Goal: Task Accomplishment & Management: Use online tool/utility

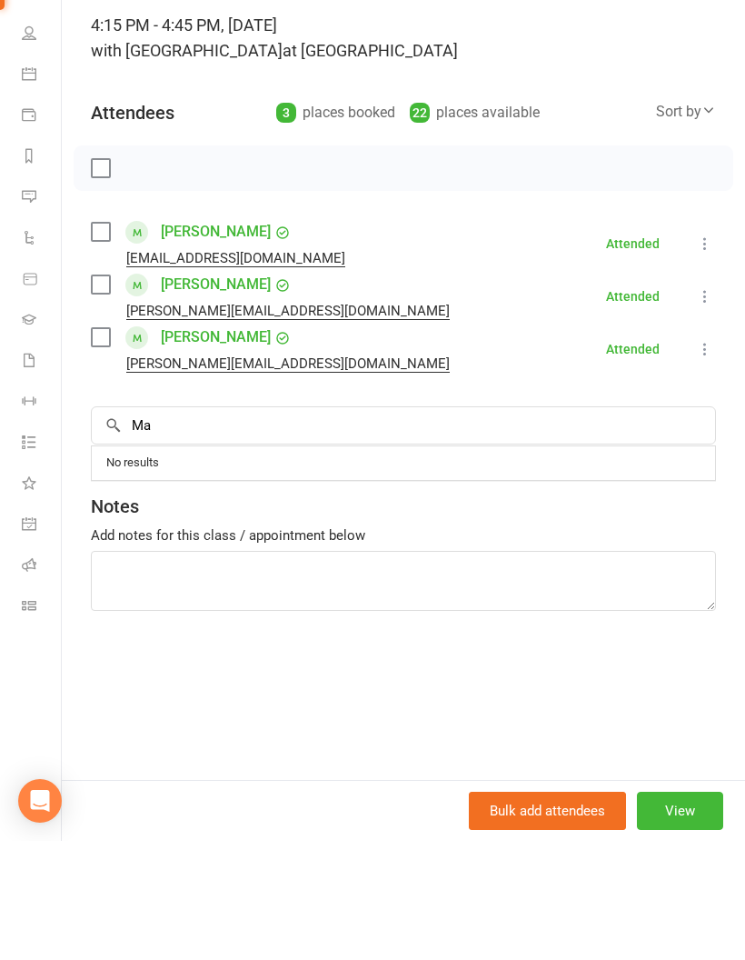
type input "M"
click at [272, 525] on input "search" at bounding box center [403, 544] width 625 height 38
type input "[PERSON_NAME]"
click at [212, 569] on div "[PERSON_NAME]" at bounding box center [177, 582] width 104 height 26
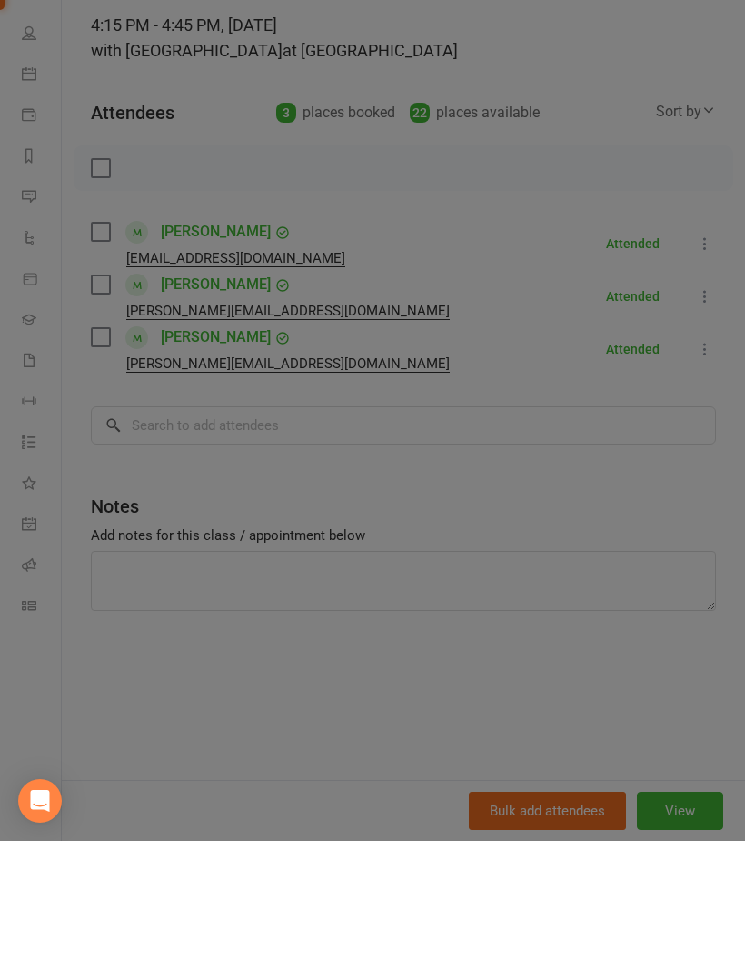
scroll to position [1382, 0]
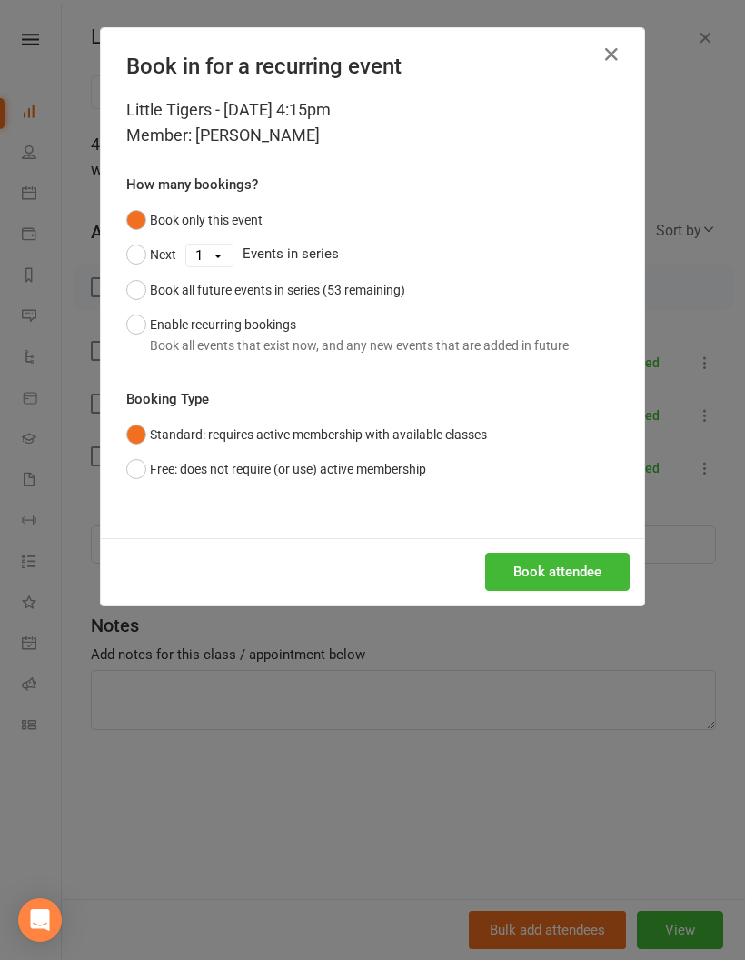
click at [587, 571] on button "Book attendee" at bounding box center [557, 571] width 144 height 38
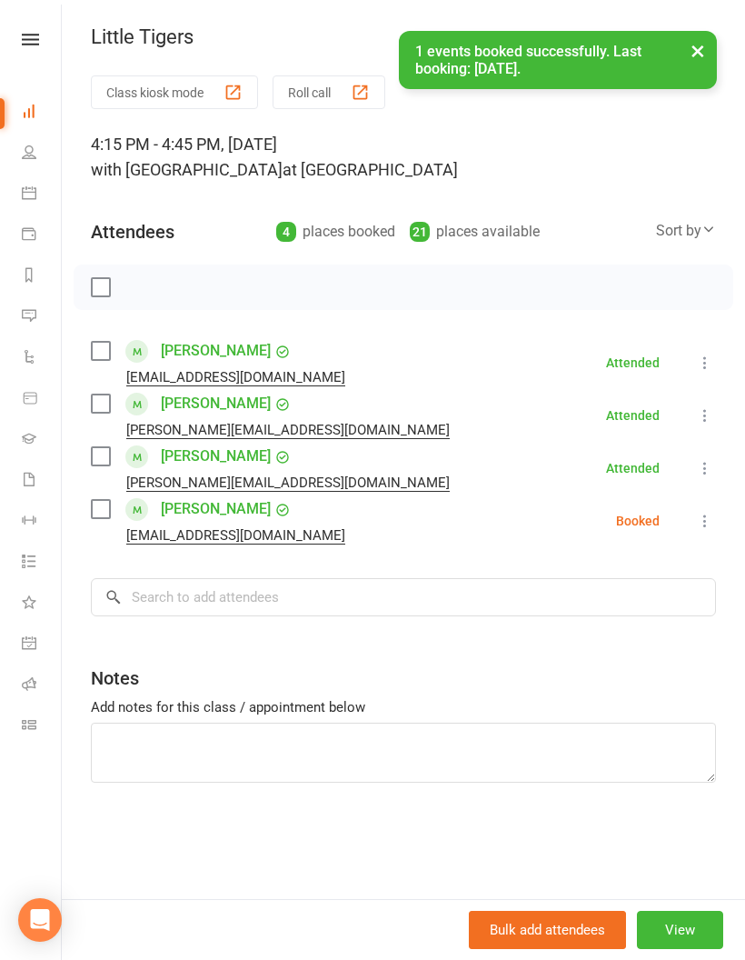
click at [700, 52] on button "×" at bounding box center [698, 50] width 33 height 39
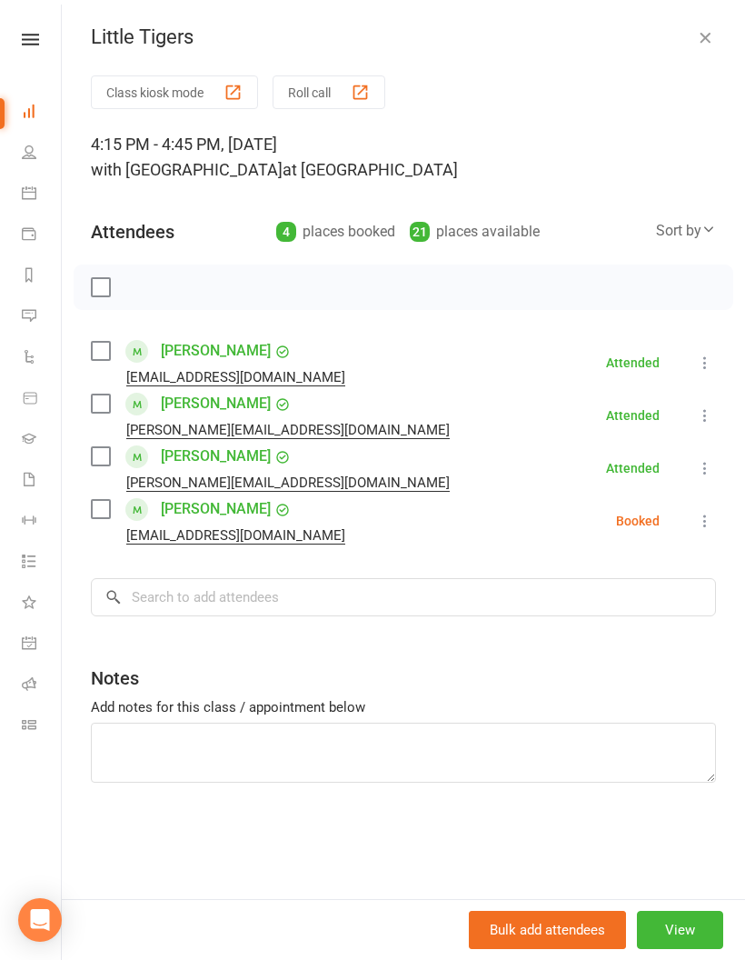
click at [708, 28] on icon "button" at bounding box center [705, 37] width 18 height 18
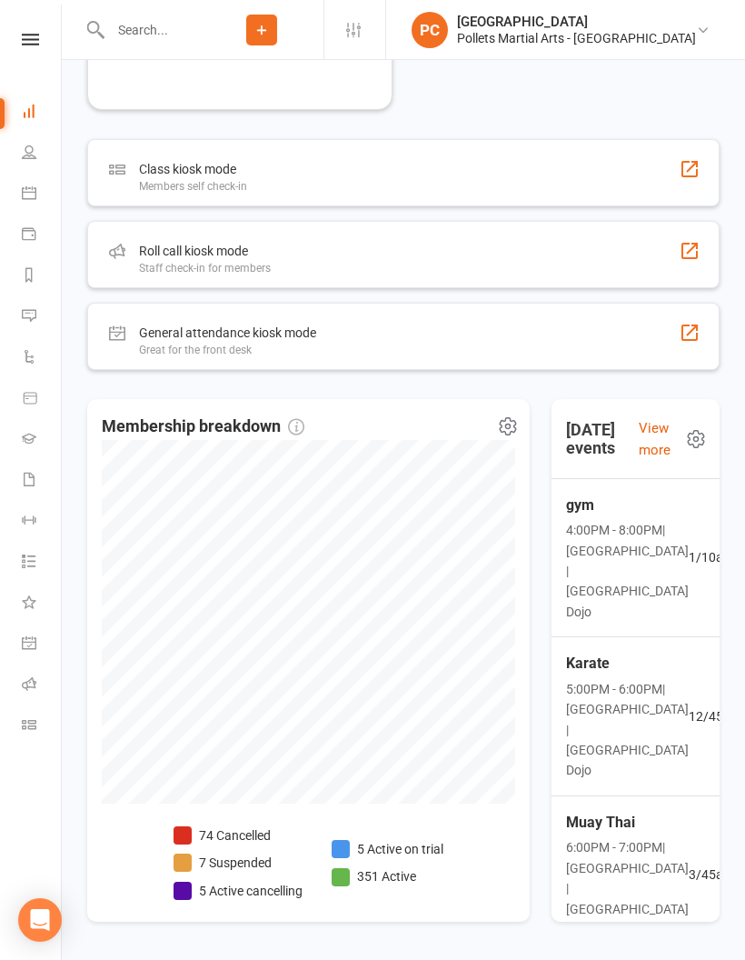
click at [689, 715] on span "12 / 45 attendees" at bounding box center [734, 716] width 91 height 20
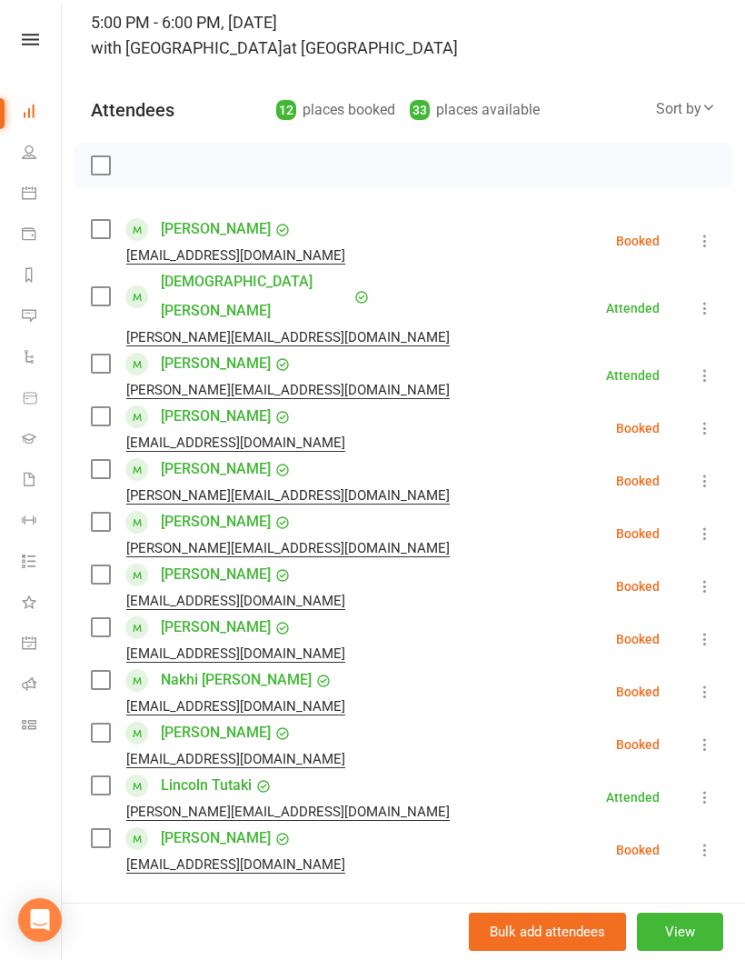
scroll to position [1455, 0]
click at [29, 39] on icon at bounding box center [30, 40] width 17 height 12
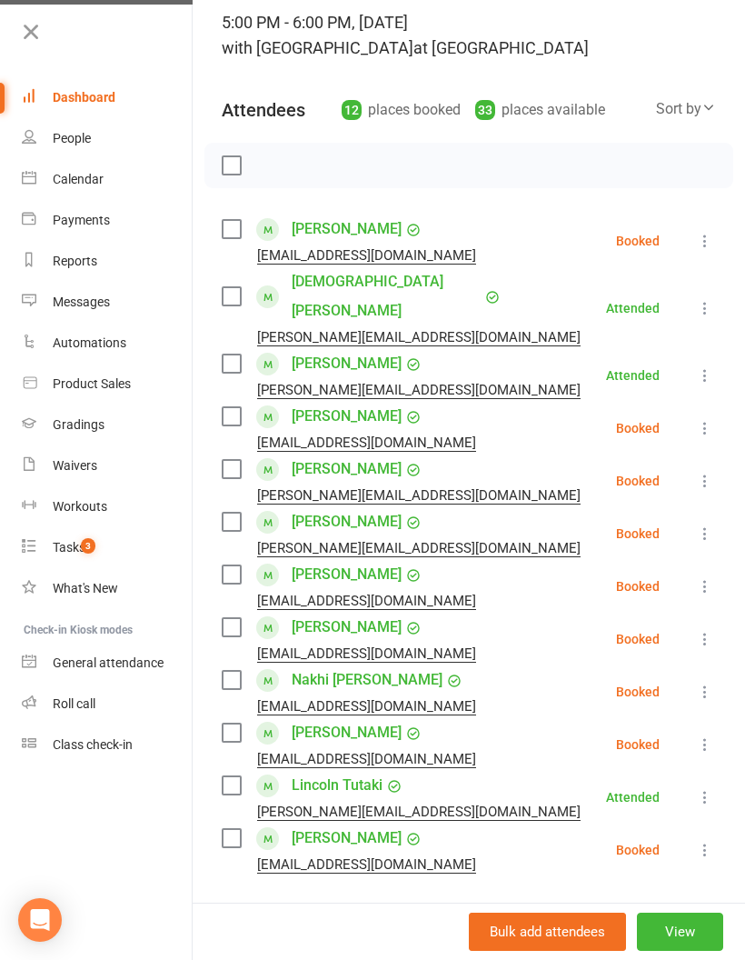
click at [83, 705] on div "Roll call" at bounding box center [74, 703] width 43 height 15
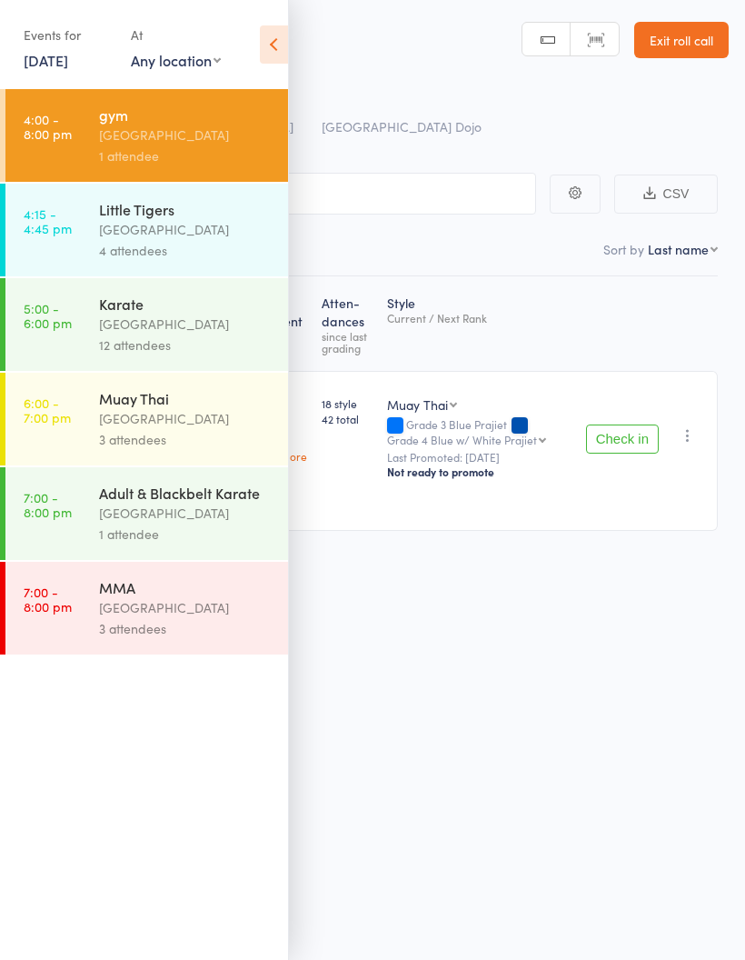
click at [255, 44] on div "Events for [DATE] [DATE] [DATE] Sun Mon Tue Wed Thu Fri Sat 36 31 01 02 03 04 0…" at bounding box center [144, 46] width 288 height 92
click at [268, 34] on icon at bounding box center [274, 44] width 28 height 38
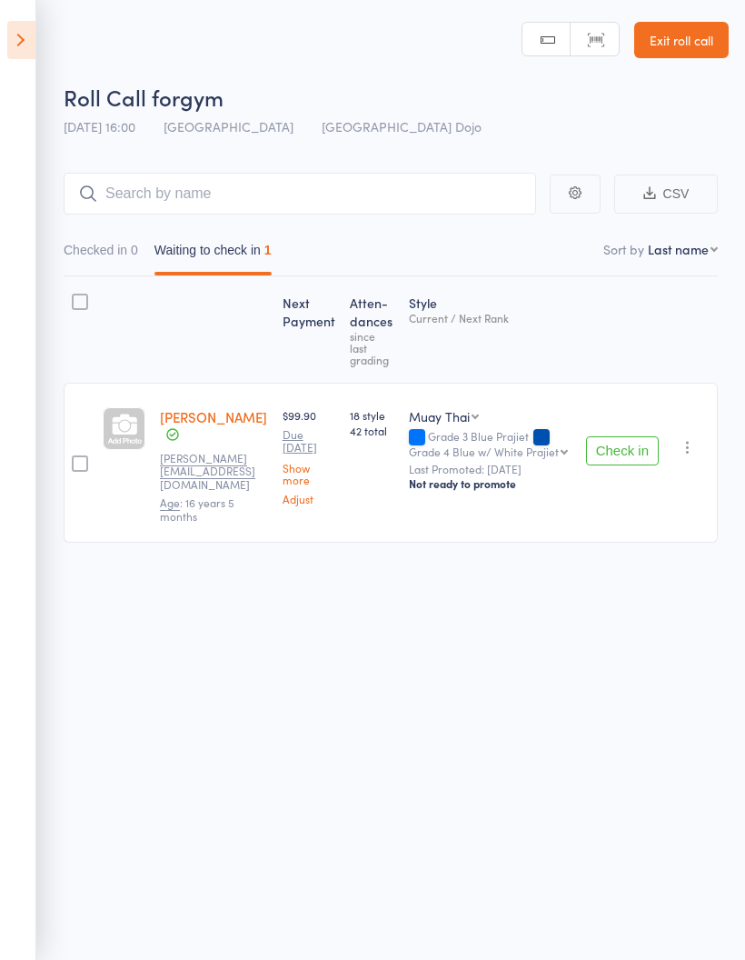
click at [25, 58] on icon at bounding box center [21, 40] width 28 height 38
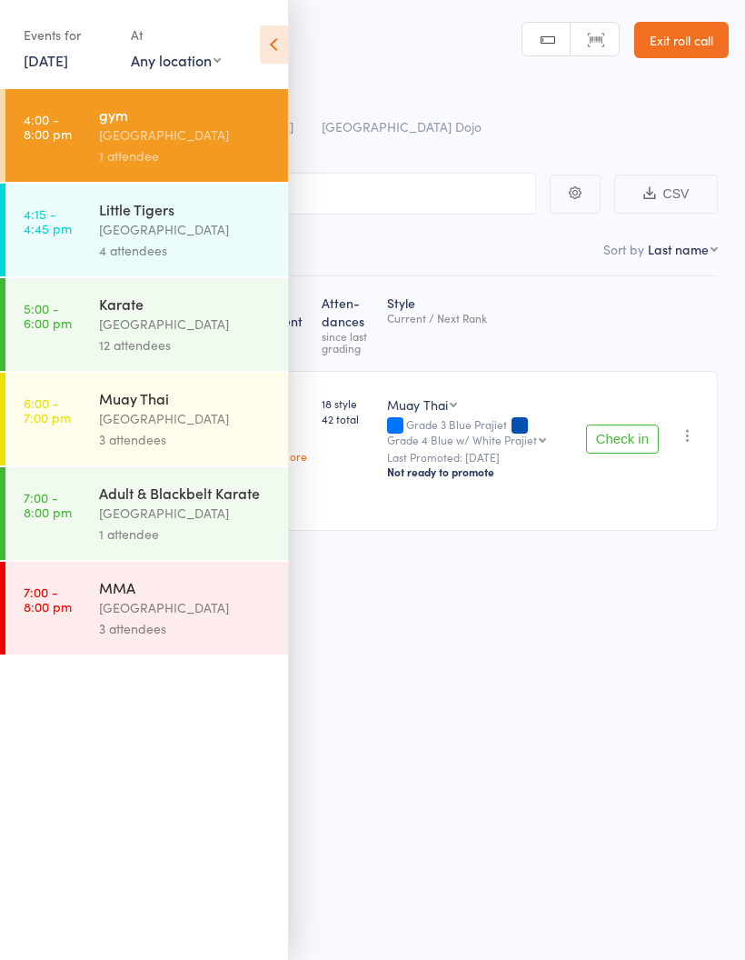
click at [246, 293] on div "Karate [GEOGRAPHIC_DATA] 12 attendees" at bounding box center [193, 324] width 189 height 93
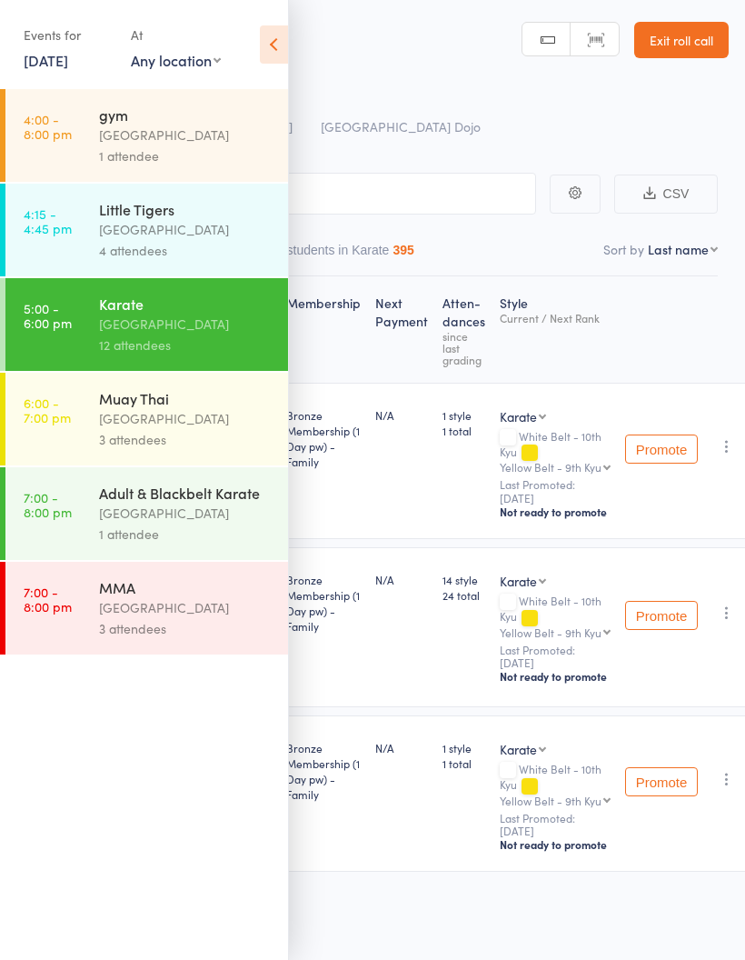
click at [273, 43] on icon at bounding box center [274, 44] width 28 height 38
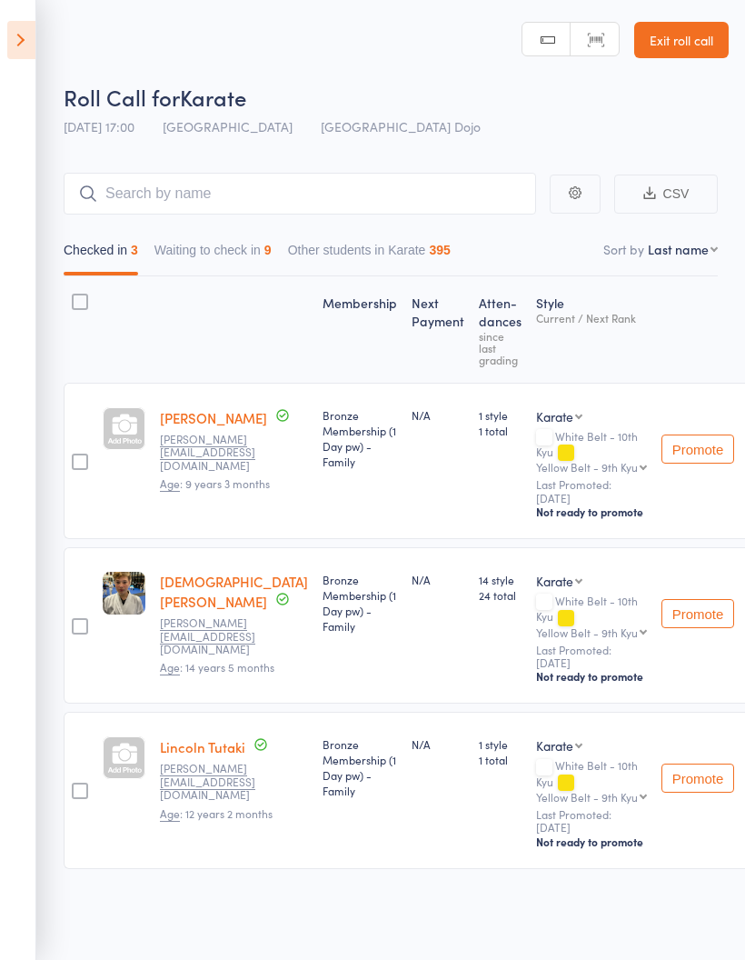
scroll to position [13, 0]
click at [272, 239] on button "Waiting to check in 9" at bounding box center [212, 254] width 117 height 42
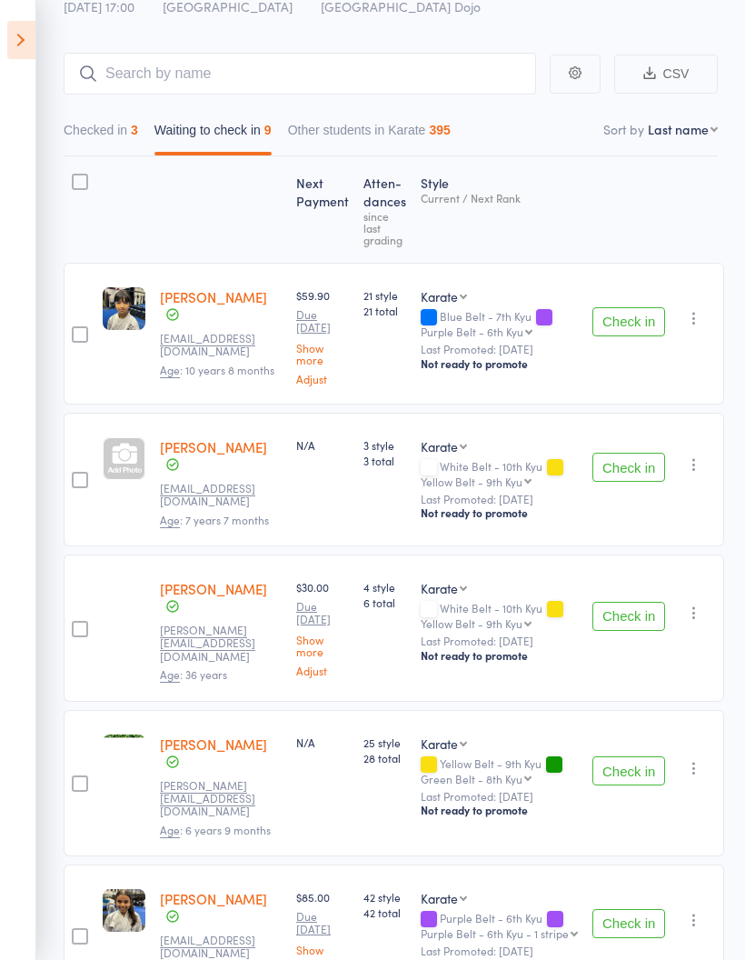
scroll to position [0, 0]
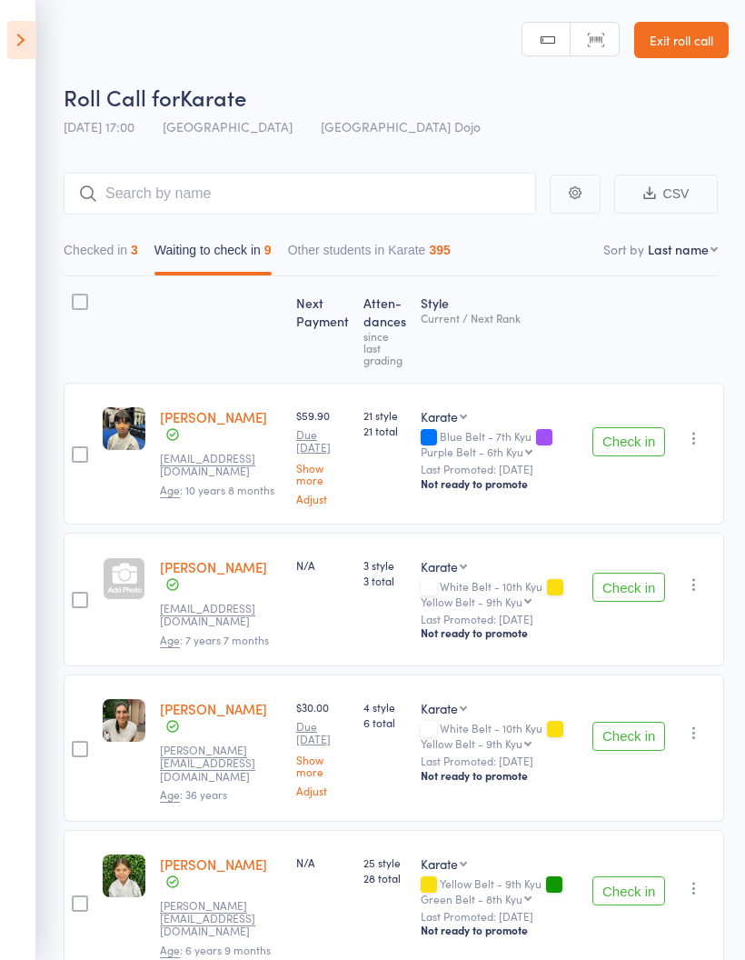
click at [703, 252] on select "First name Last name Birthday [DATE]? Behind on payments? Check in time Next pa…" at bounding box center [683, 249] width 70 height 18
select select "10"
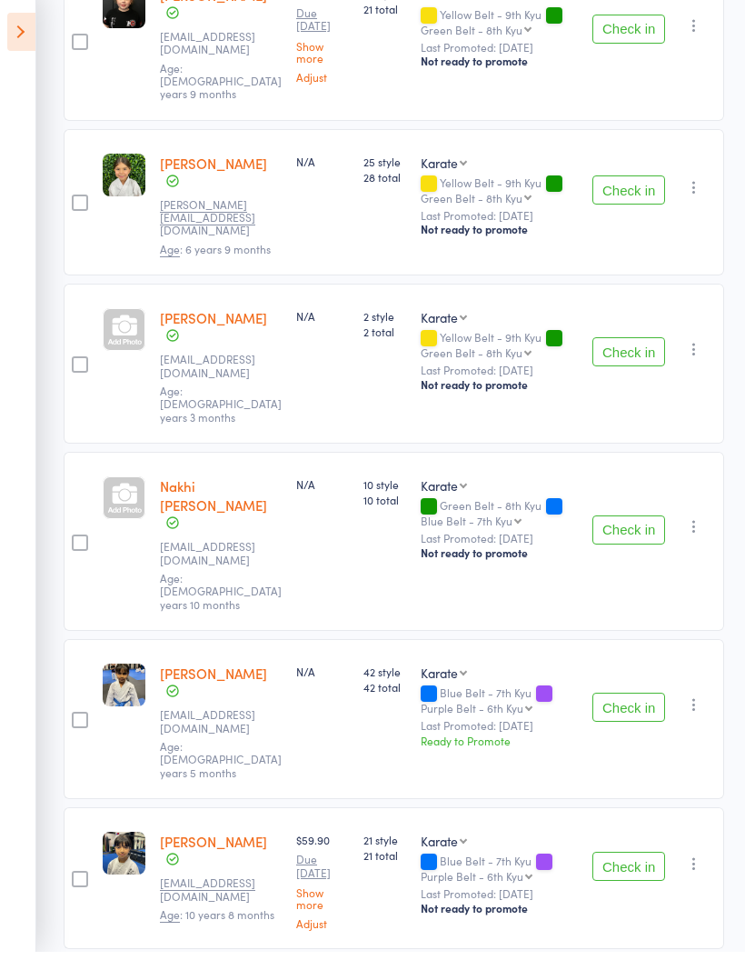
scroll to position [708, 0]
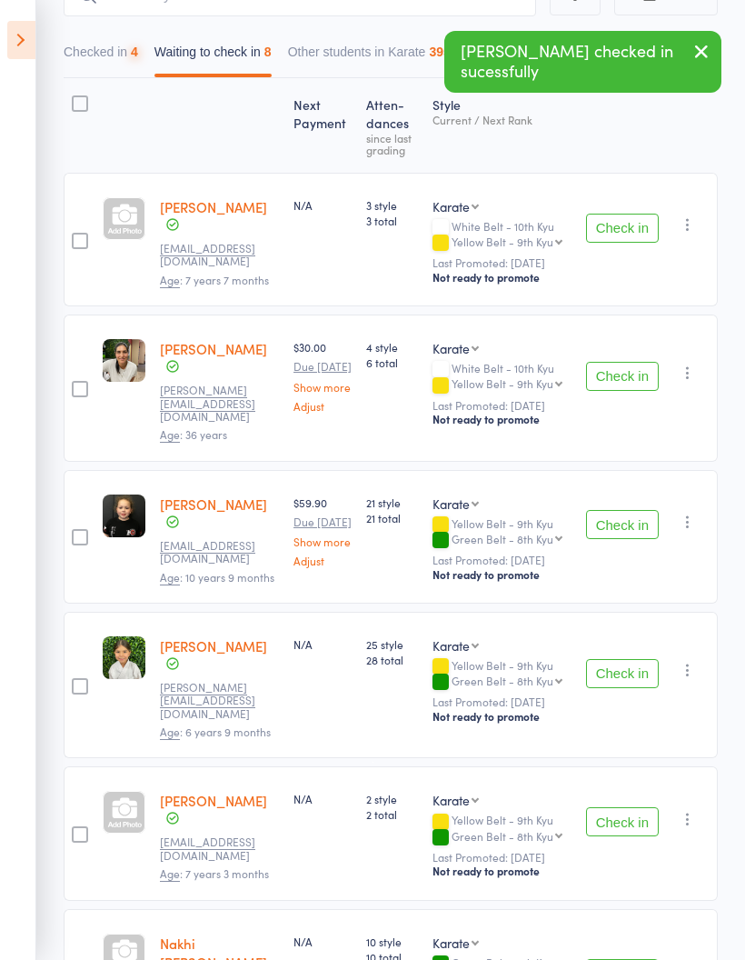
scroll to position [0, 0]
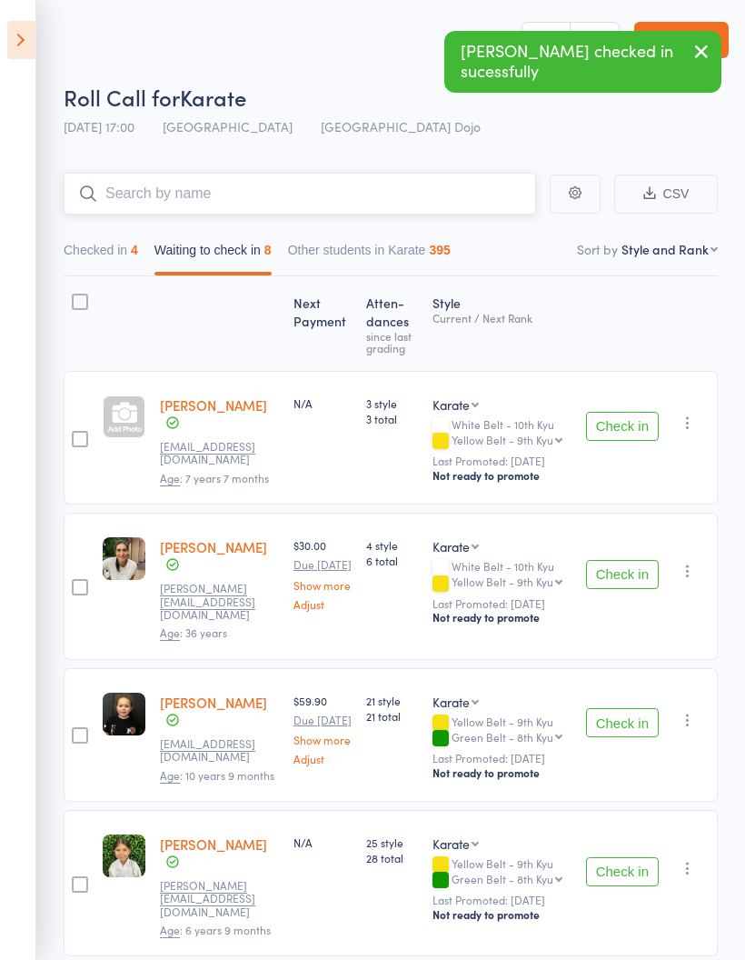
click at [448, 188] on input "search" at bounding box center [300, 194] width 473 height 42
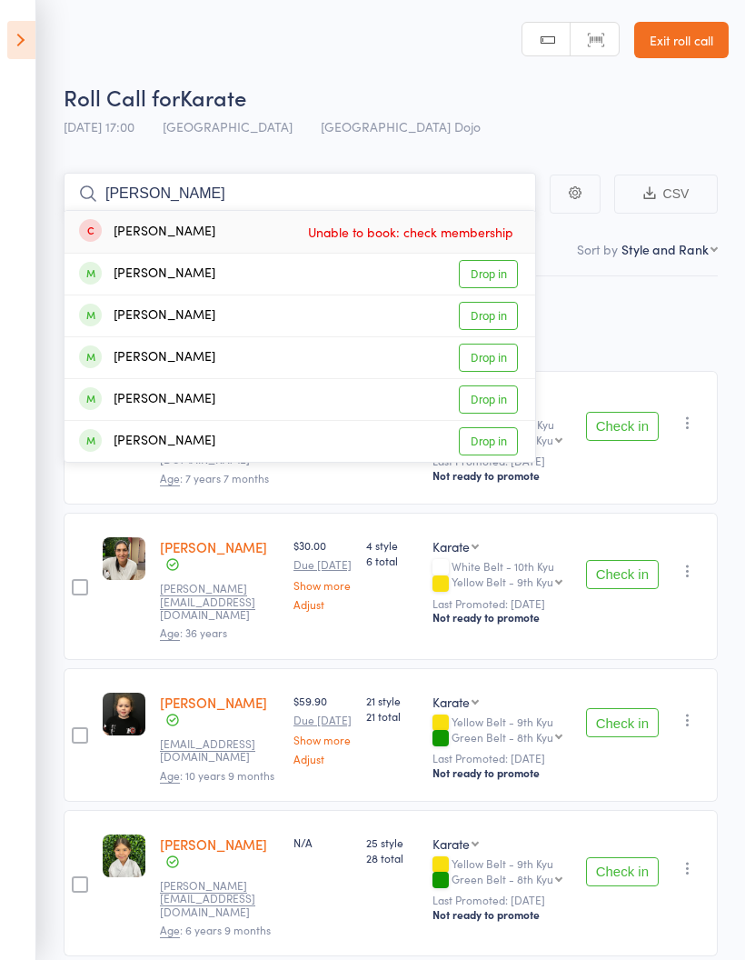
type input "[PERSON_NAME]"
click at [489, 274] on link "Drop in" at bounding box center [488, 274] width 59 height 28
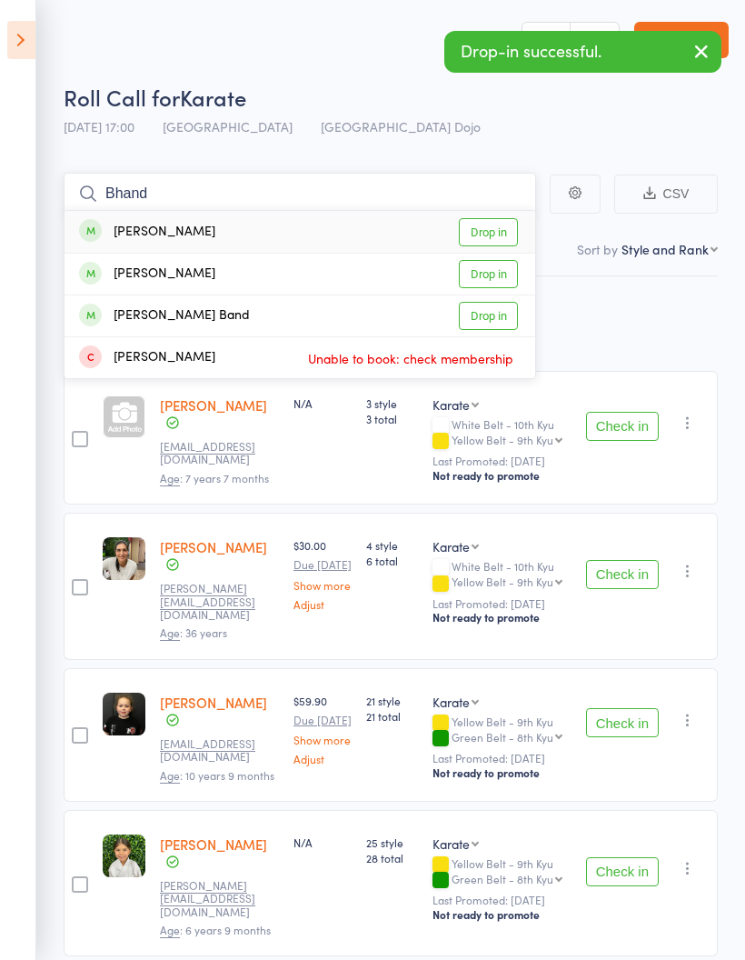
type input "Bhand"
click at [493, 276] on link "Drop in" at bounding box center [488, 274] width 59 height 28
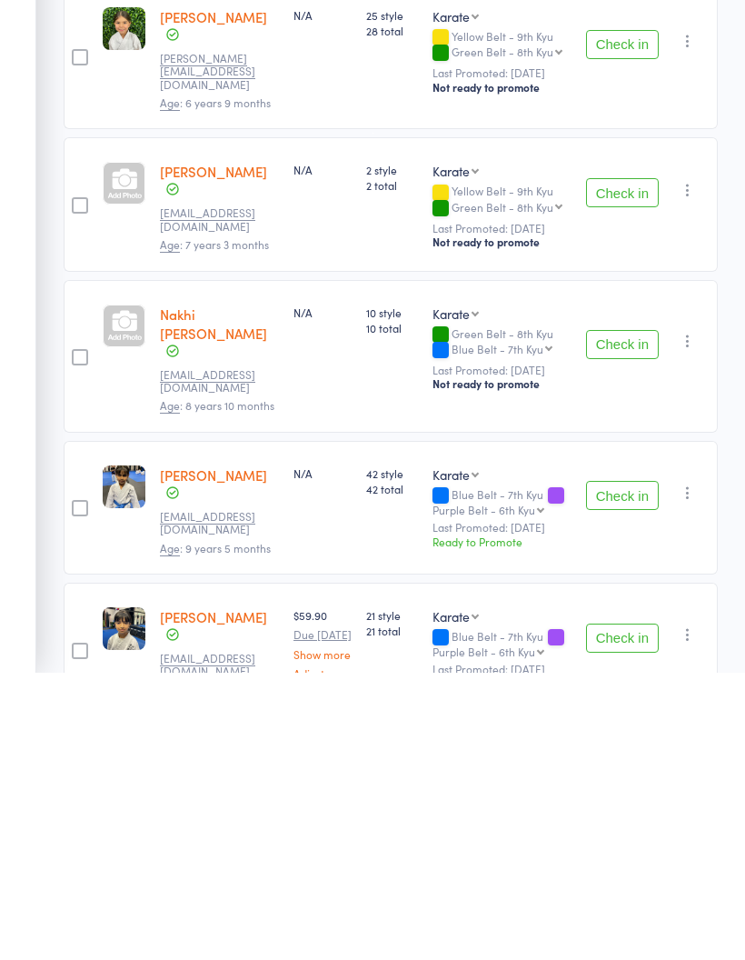
scroll to position [628, 0]
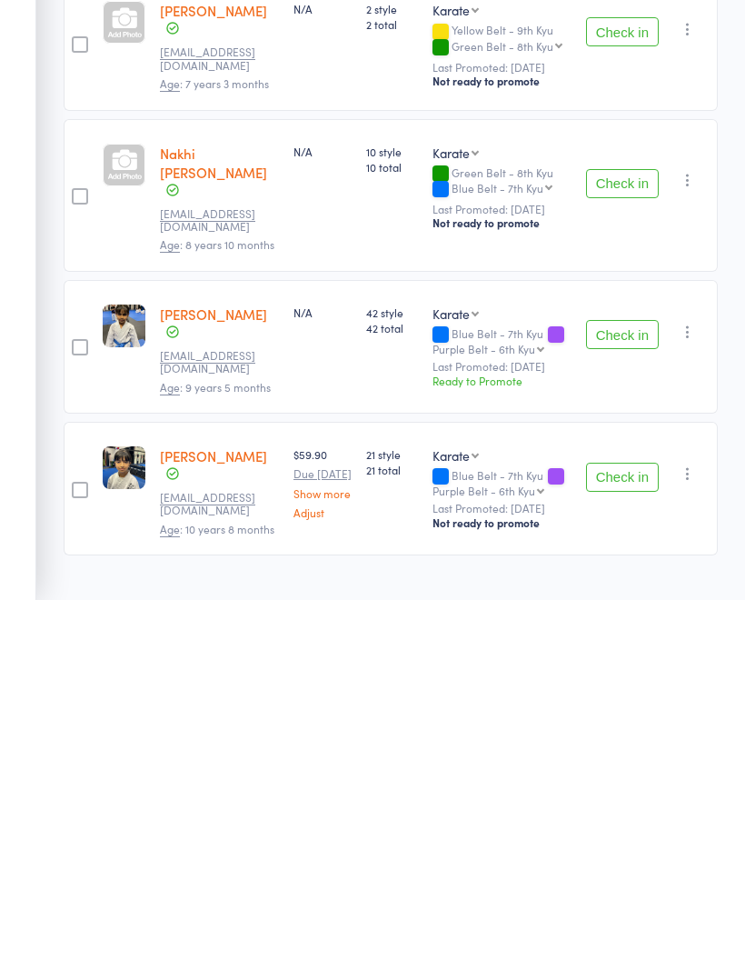
click at [631, 680] on button "Check in" at bounding box center [622, 694] width 73 height 29
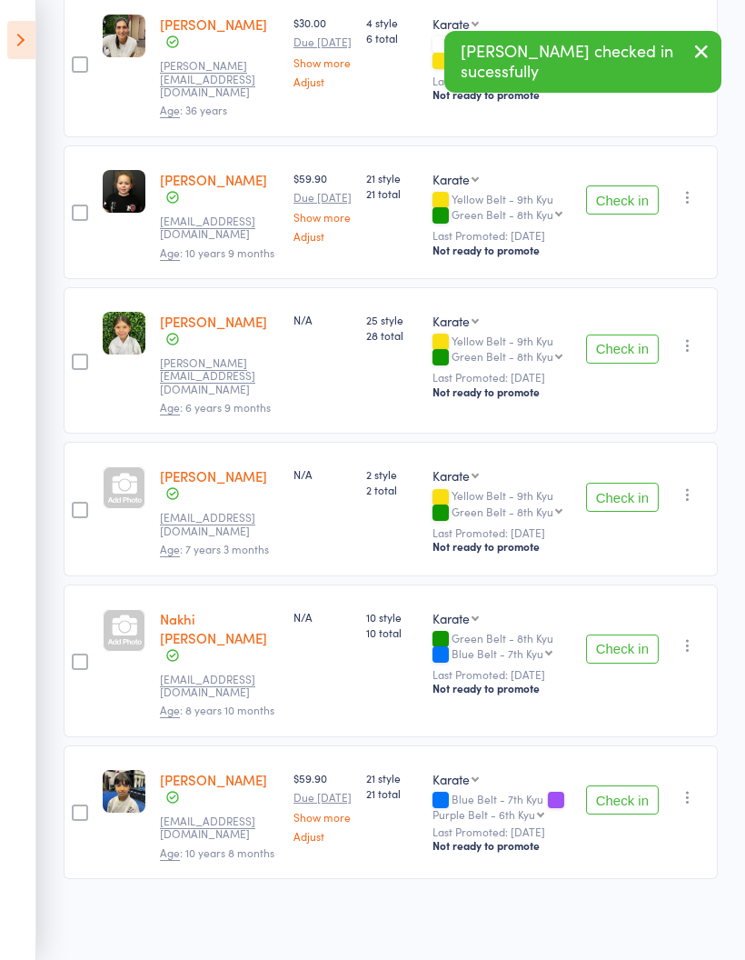
scroll to position [491, 0]
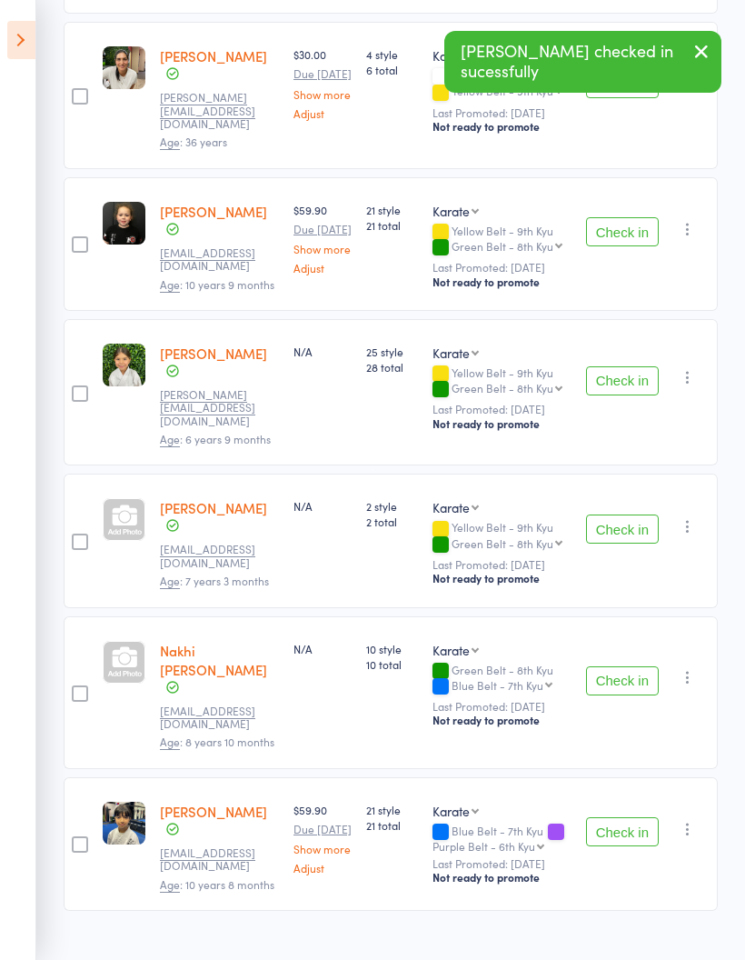
click at [621, 817] on button "Check in" at bounding box center [622, 831] width 73 height 29
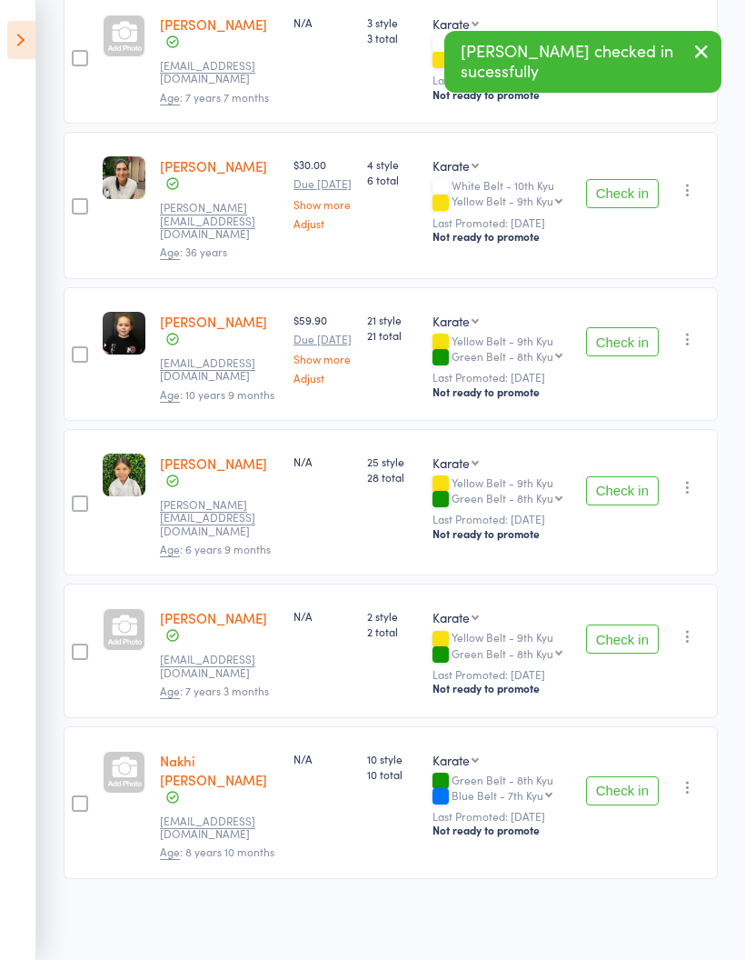
scroll to position [341, 0]
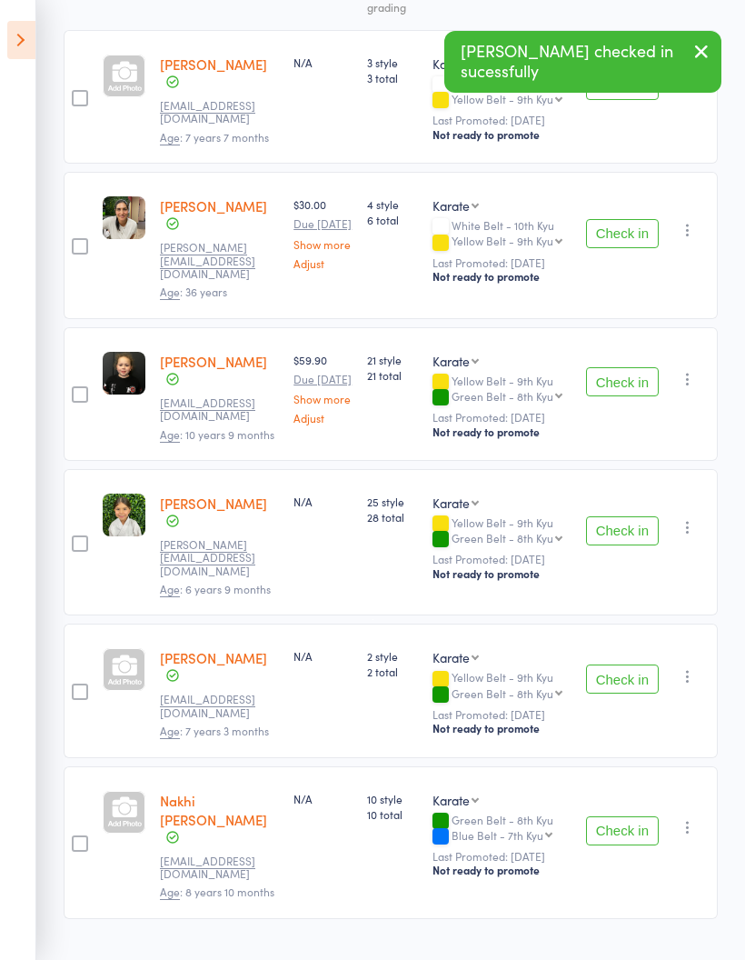
click at [632, 816] on button "Check in" at bounding box center [622, 830] width 73 height 29
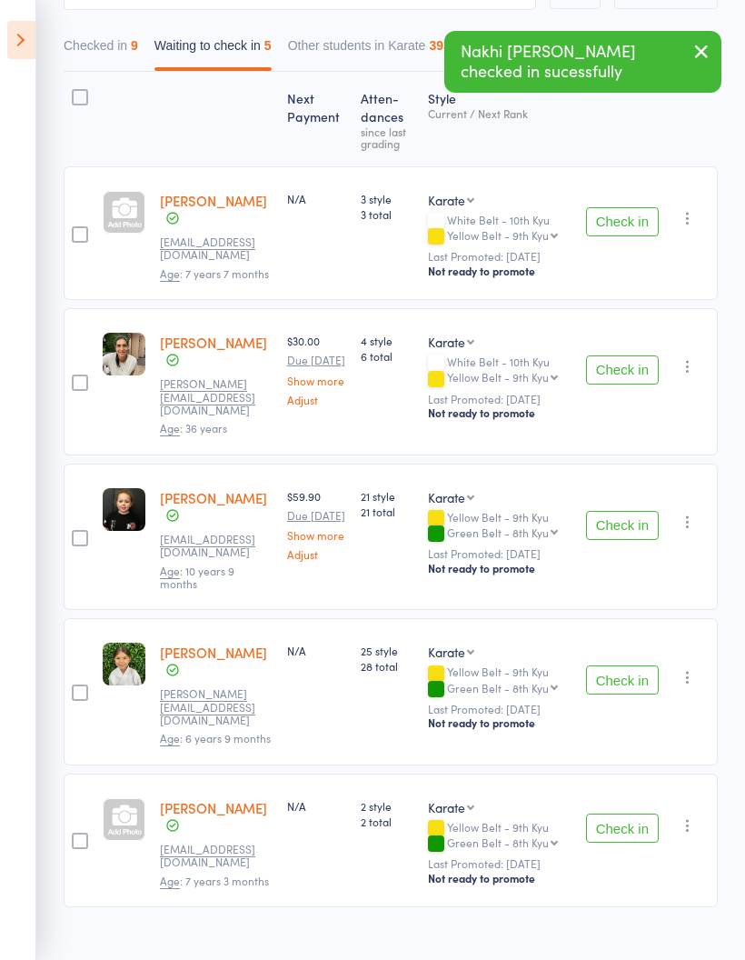
scroll to position [0, 0]
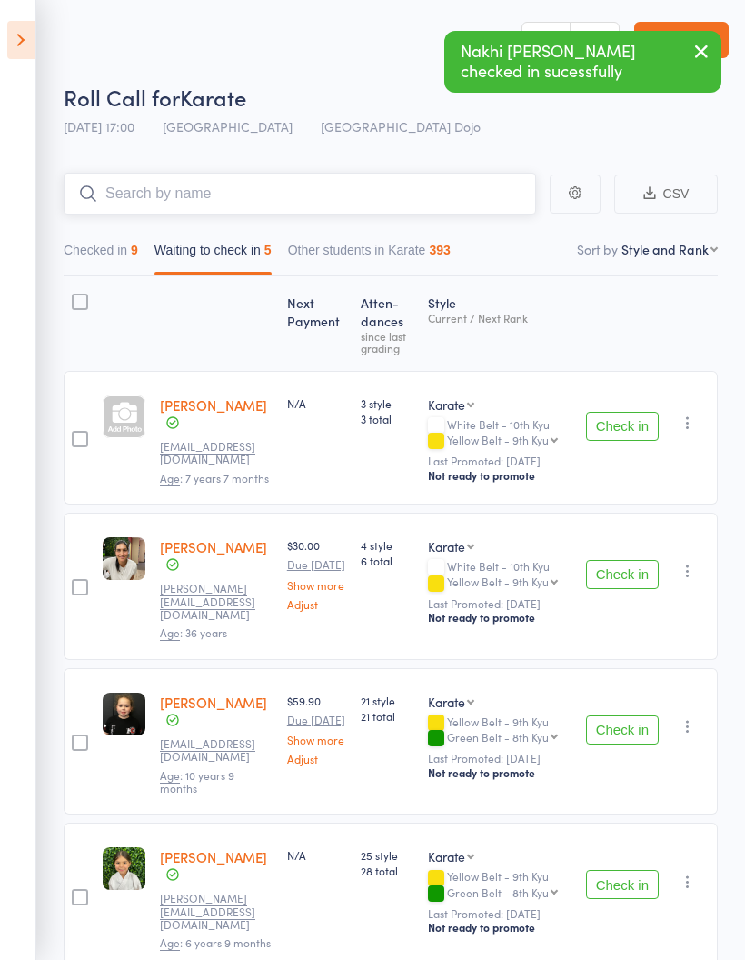
click at [308, 186] on input "search" at bounding box center [300, 194] width 473 height 42
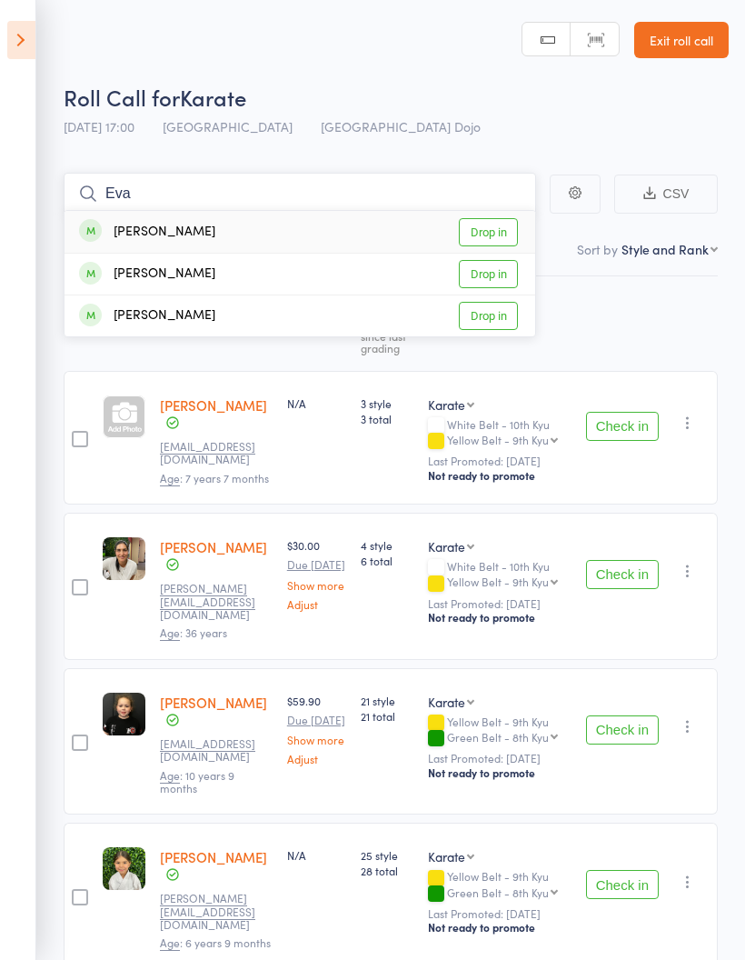
type input "Eva"
click at [495, 230] on link "Drop in" at bounding box center [488, 232] width 59 height 28
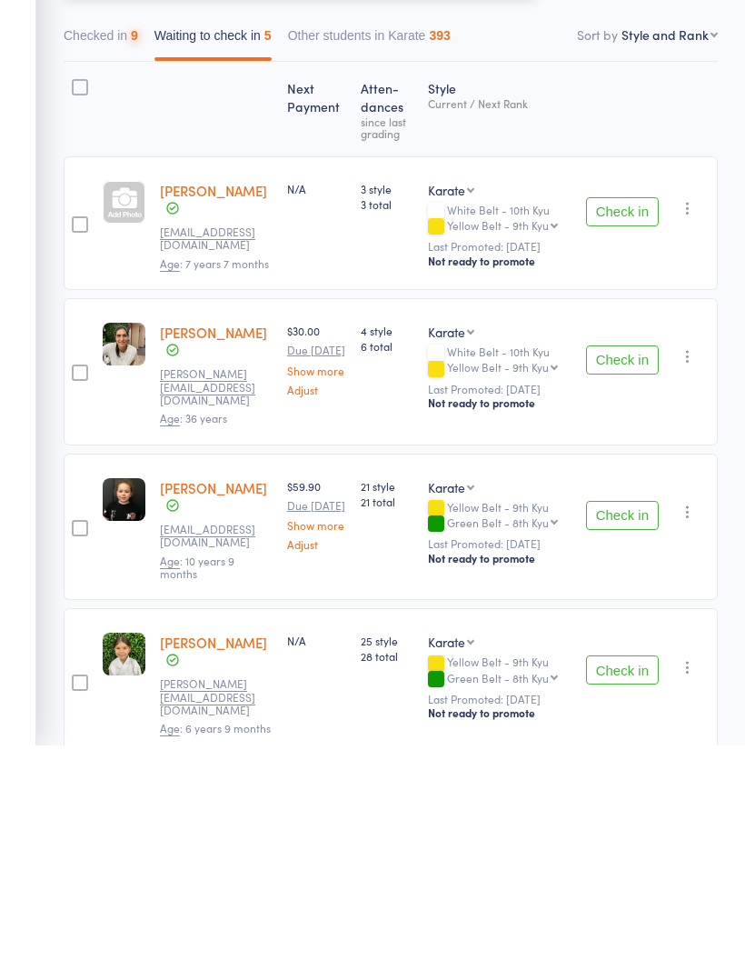
scroll to position [204, 0]
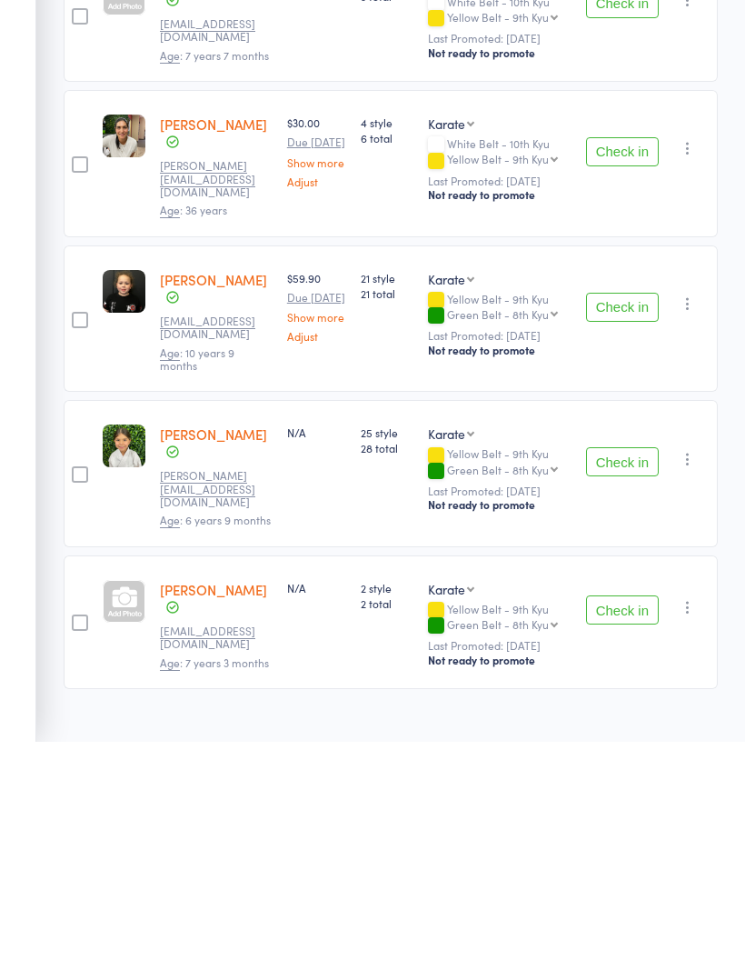
click at [628, 511] on button "Check in" at bounding box center [622, 525] width 73 height 29
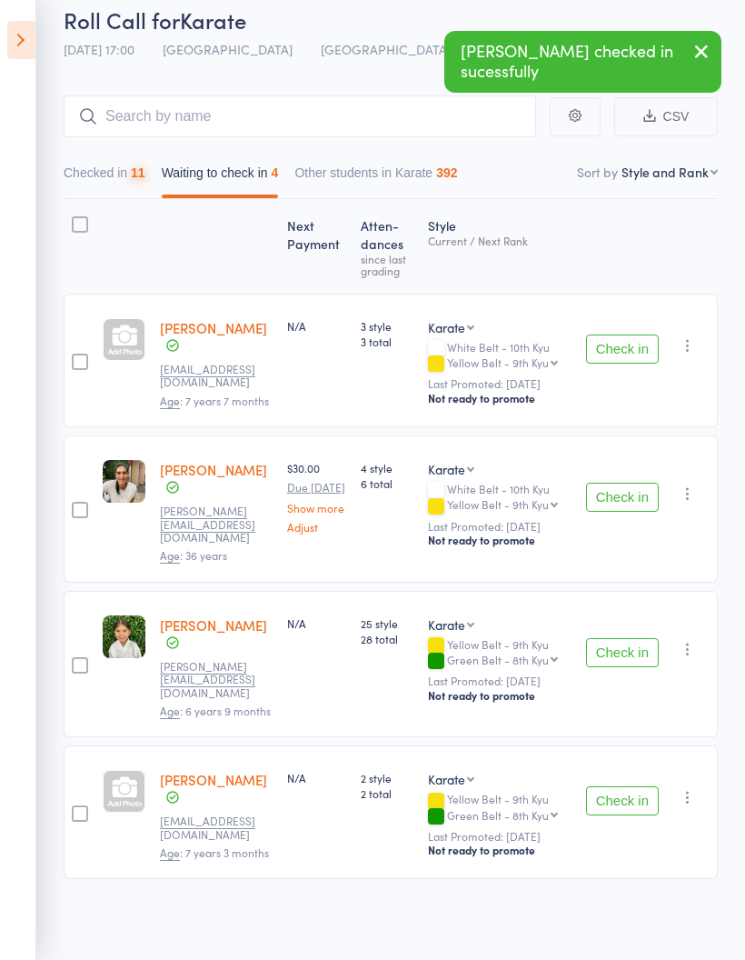
scroll to position [55, 0]
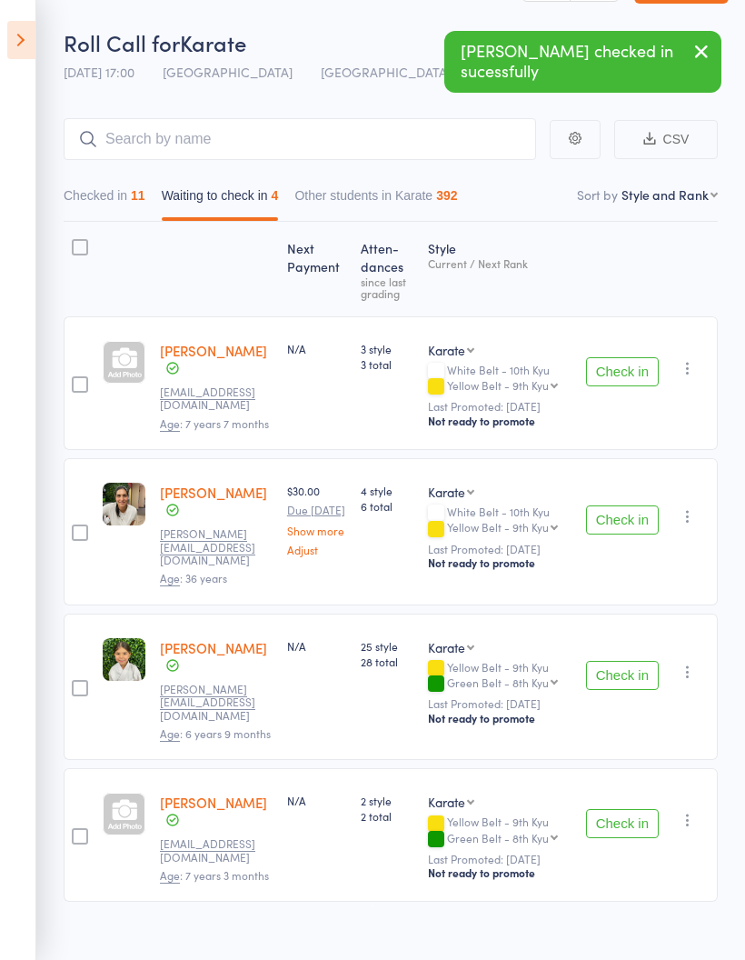
click at [625, 810] on button "Check in" at bounding box center [622, 823] width 73 height 29
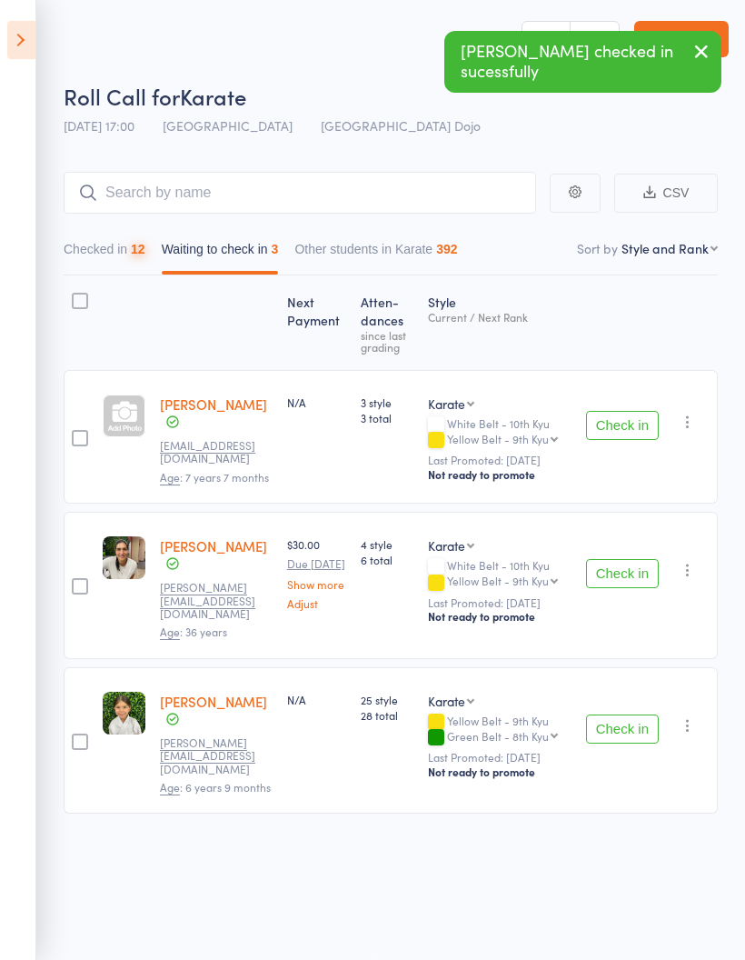
scroll to position [13, 0]
click at [626, 714] on button "Check in" at bounding box center [622, 728] width 73 height 29
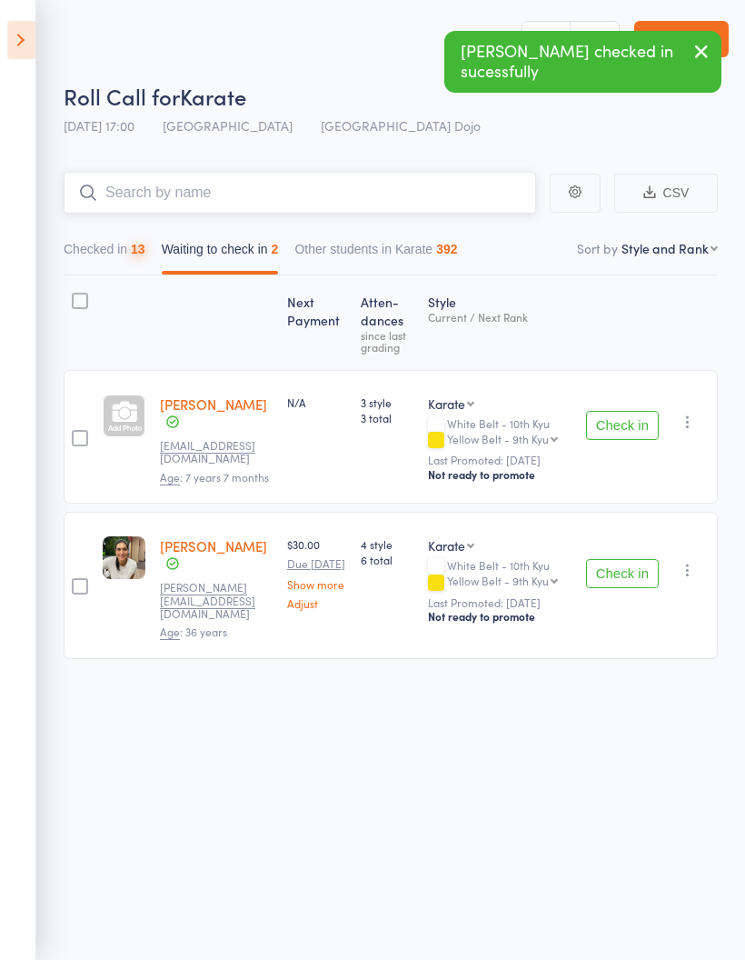
click at [381, 172] on input "search" at bounding box center [300, 193] width 473 height 42
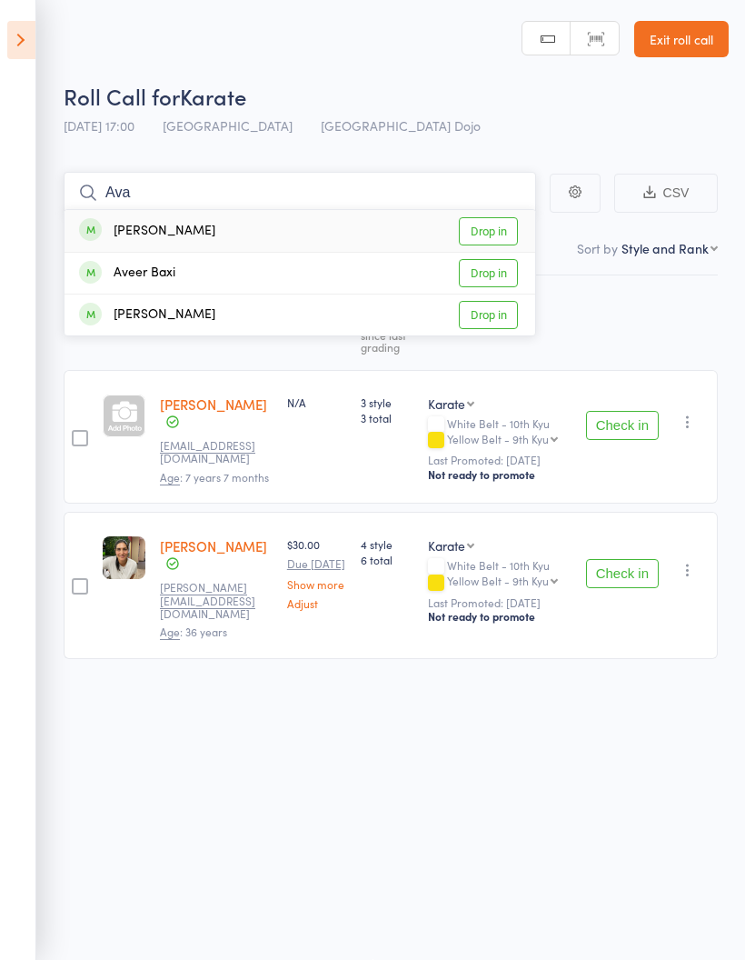
type input "Ava"
click at [493, 217] on link "Drop in" at bounding box center [488, 231] width 59 height 28
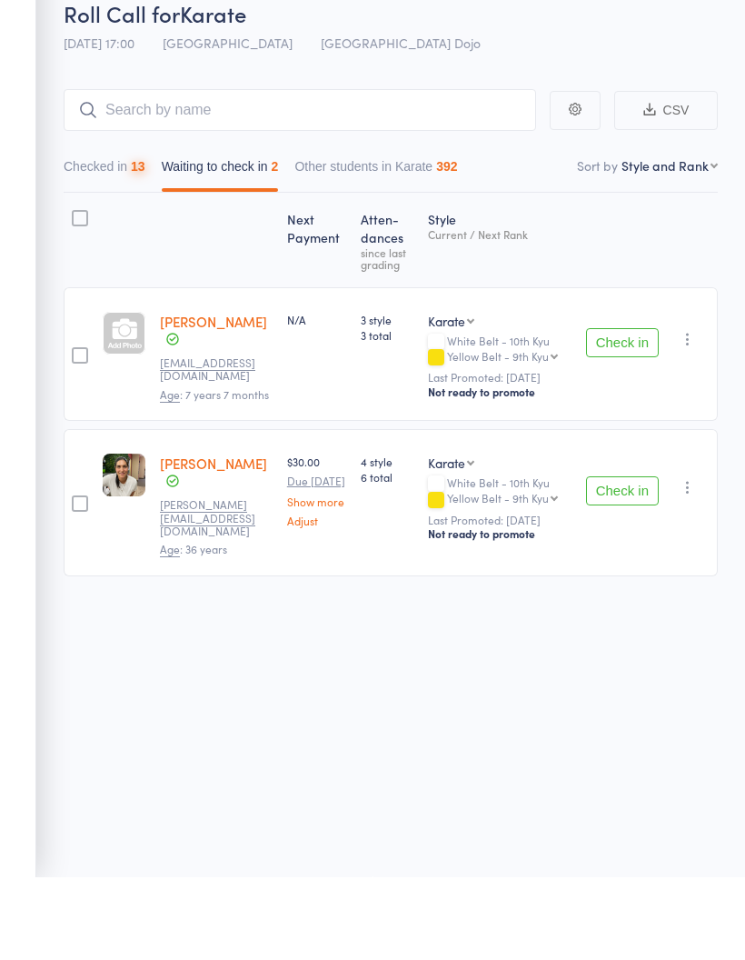
click at [627, 559] on button "Check in" at bounding box center [622, 573] width 73 height 29
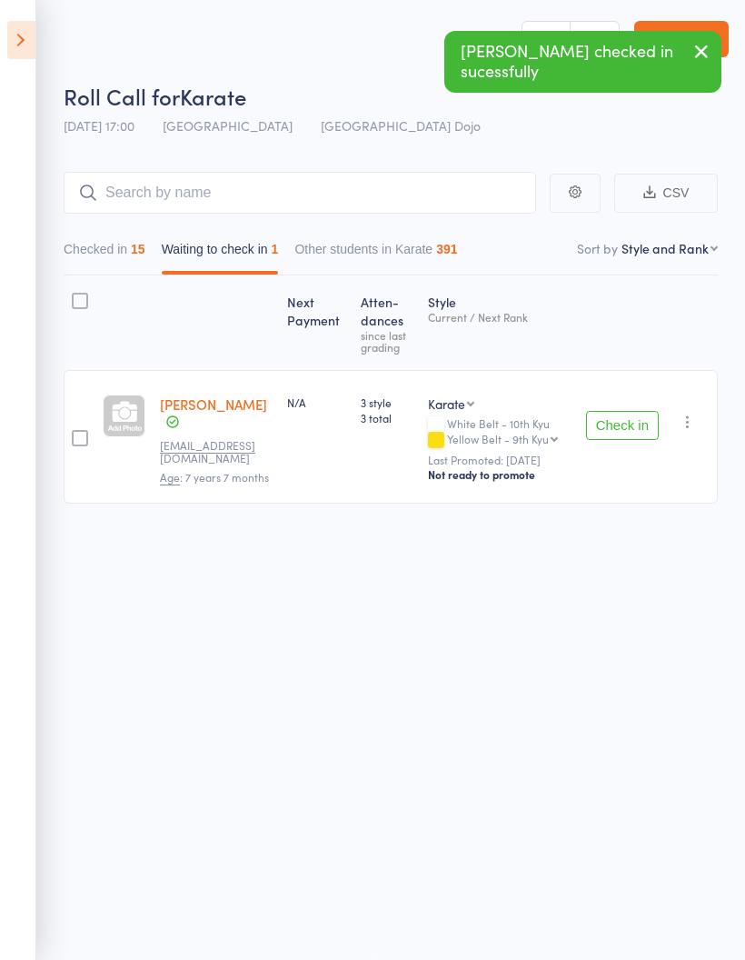
click at [112, 255] on button "Checked in 15" at bounding box center [105, 254] width 82 height 42
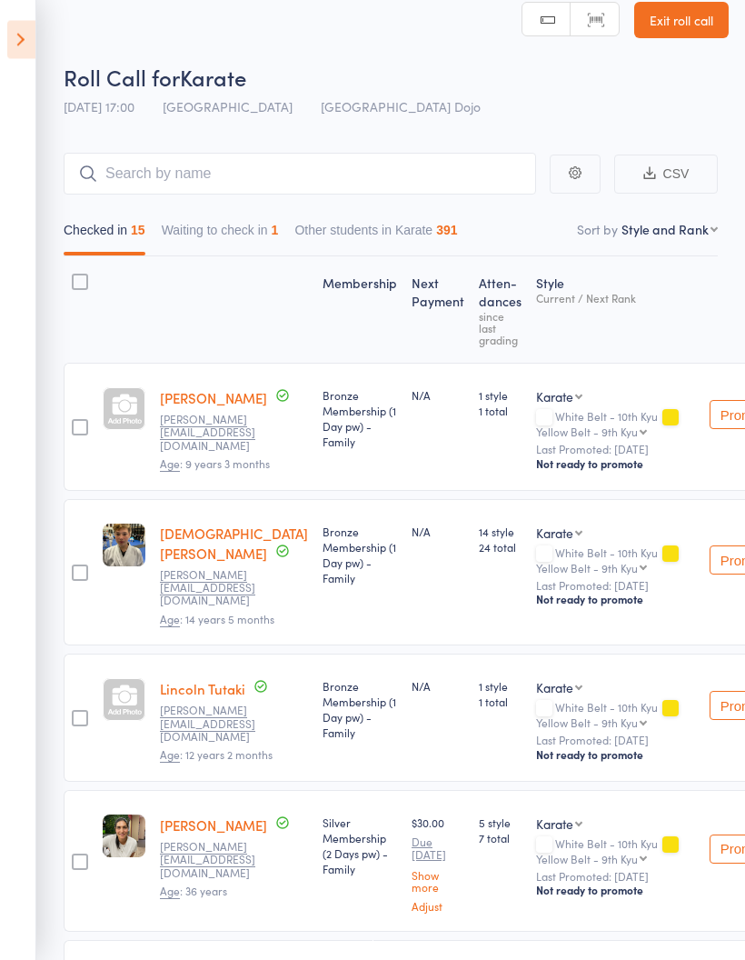
scroll to position [0, 0]
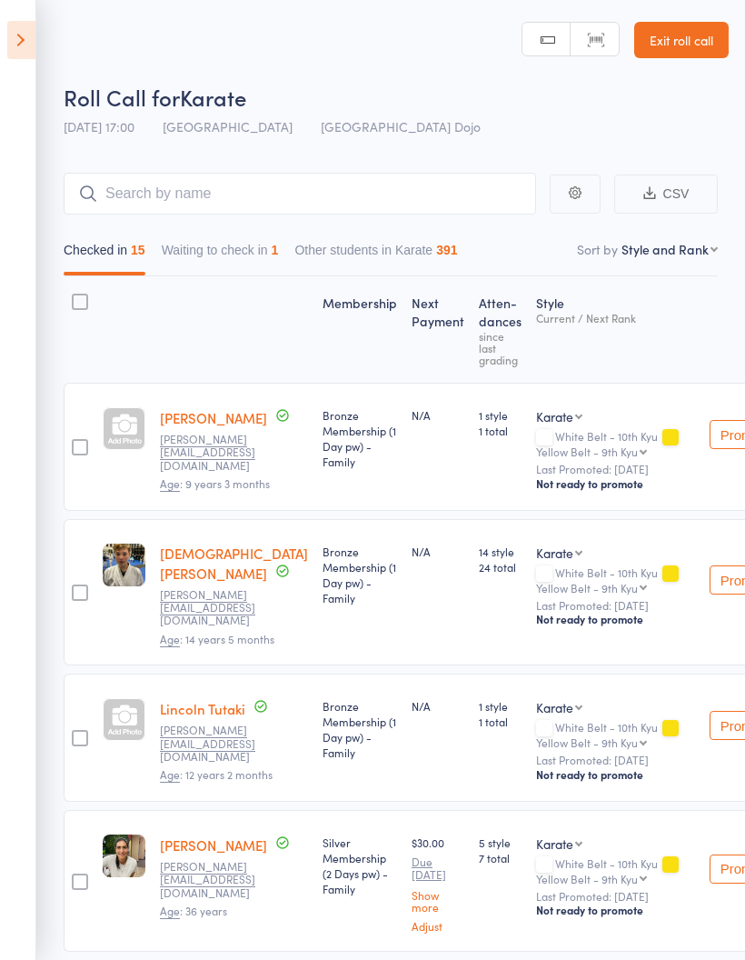
click at [237, 246] on button "Waiting to check in 1" at bounding box center [220, 255] width 117 height 42
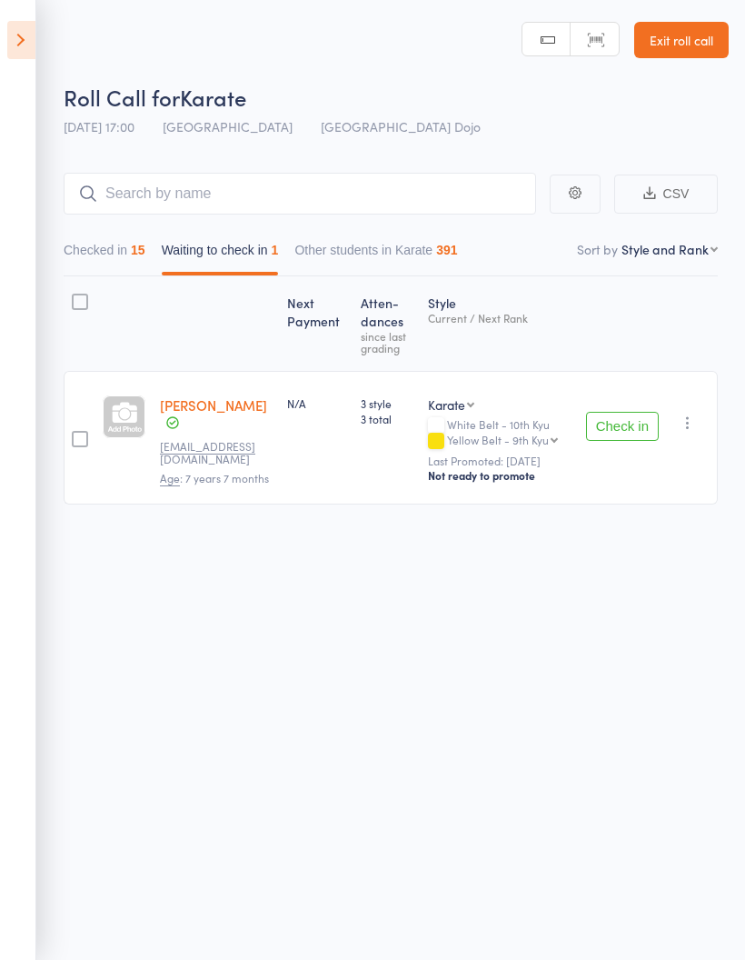
click at [626, 427] on button "Check in" at bounding box center [622, 426] width 73 height 29
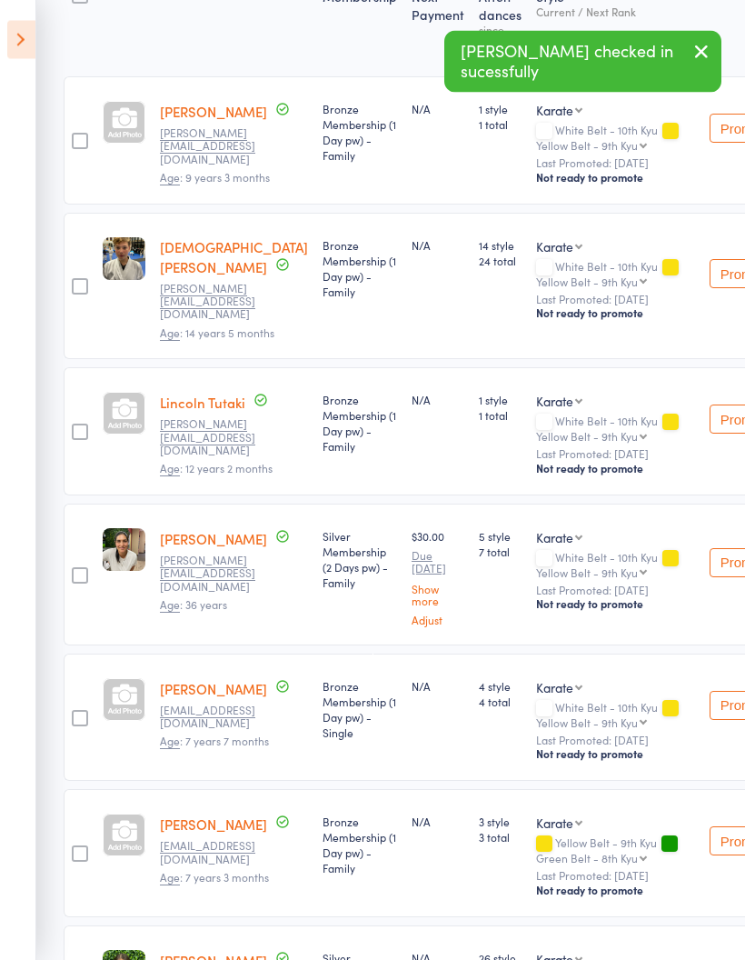
scroll to position [306, 0]
